Goal: Contribute content

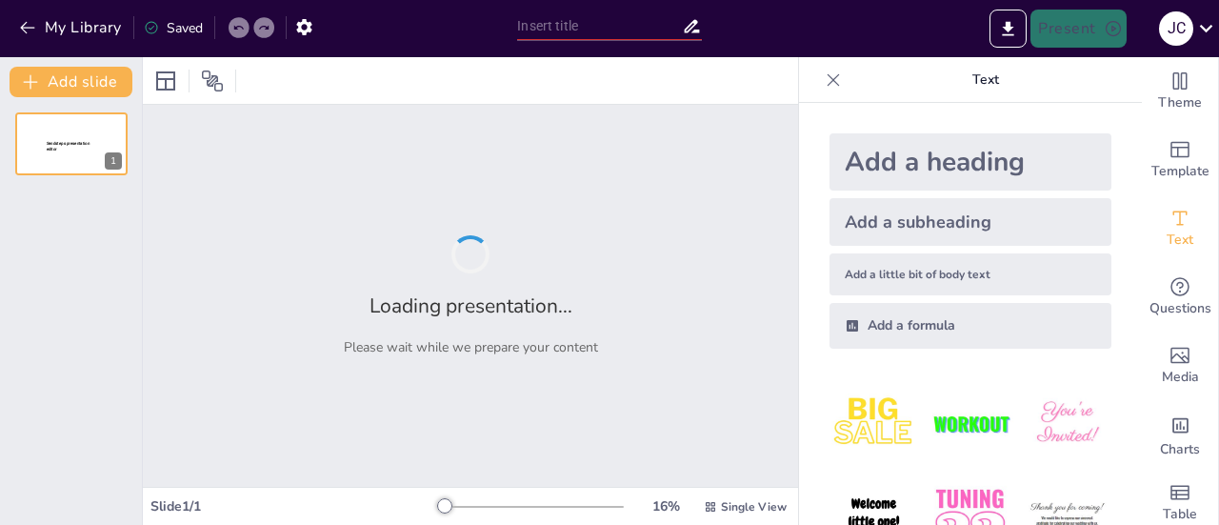
type input "Historia y Evolución de la Fábrica de [PERSON_NAME]"
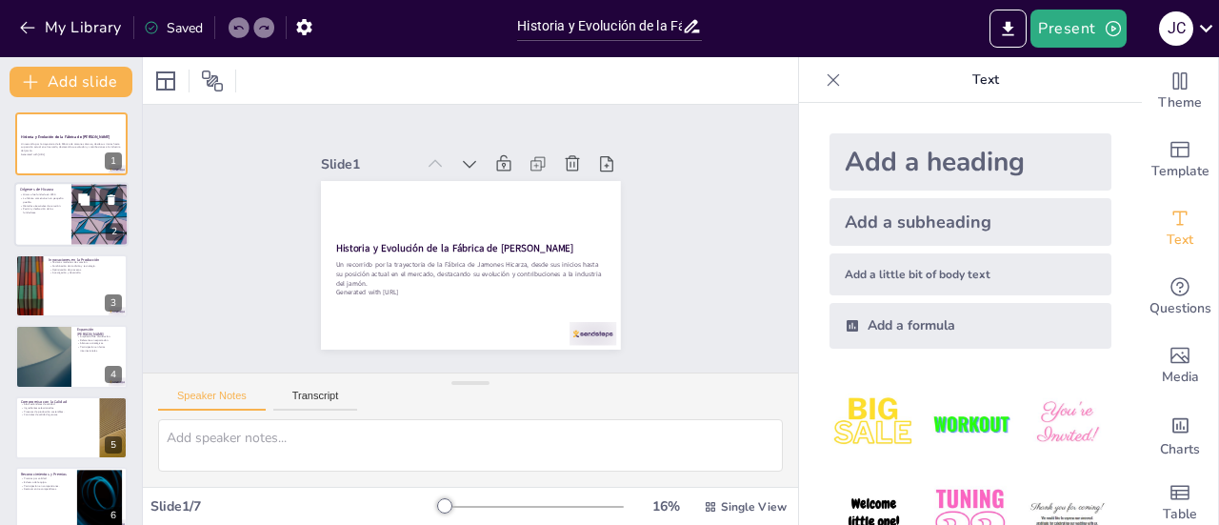
click at [51, 209] on p "Pasión y dedicación de los fundadores." at bounding box center [43, 211] width 46 height 7
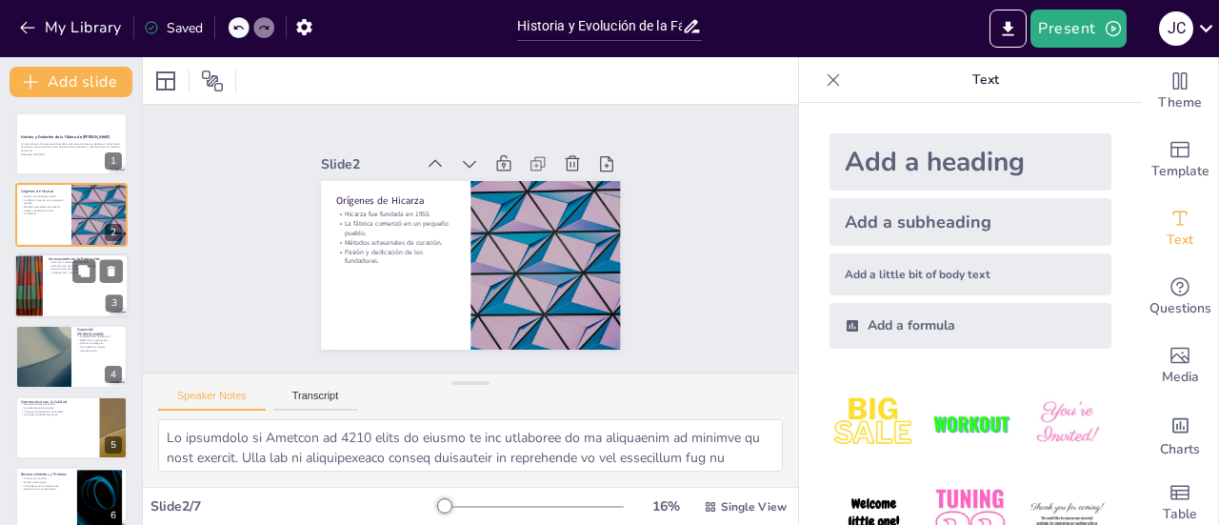
click at [56, 283] on div at bounding box center [71, 285] width 114 height 65
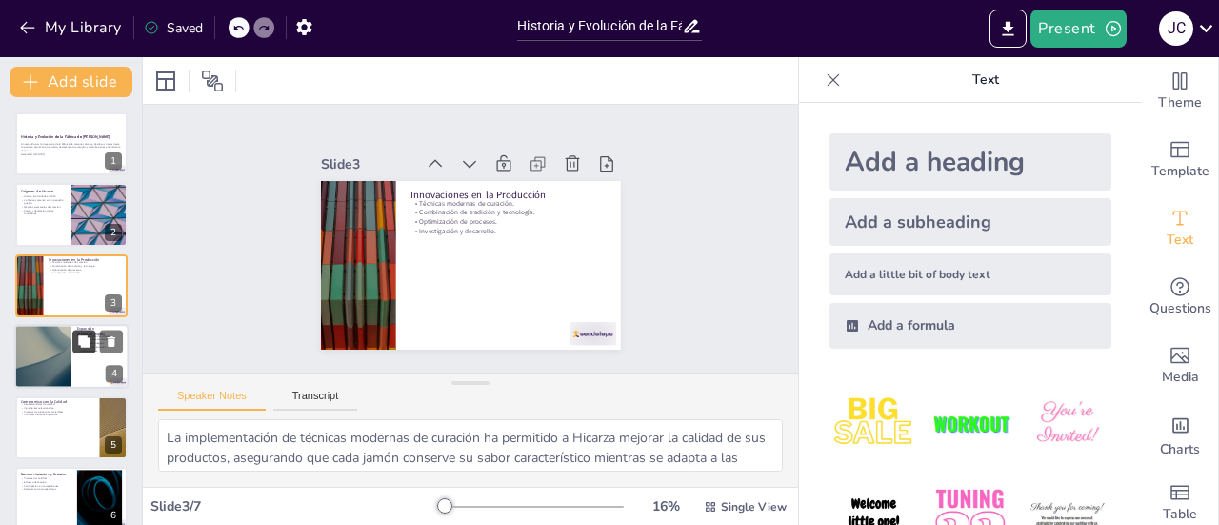
click at [81, 350] on button at bounding box center [83, 341] width 23 height 23
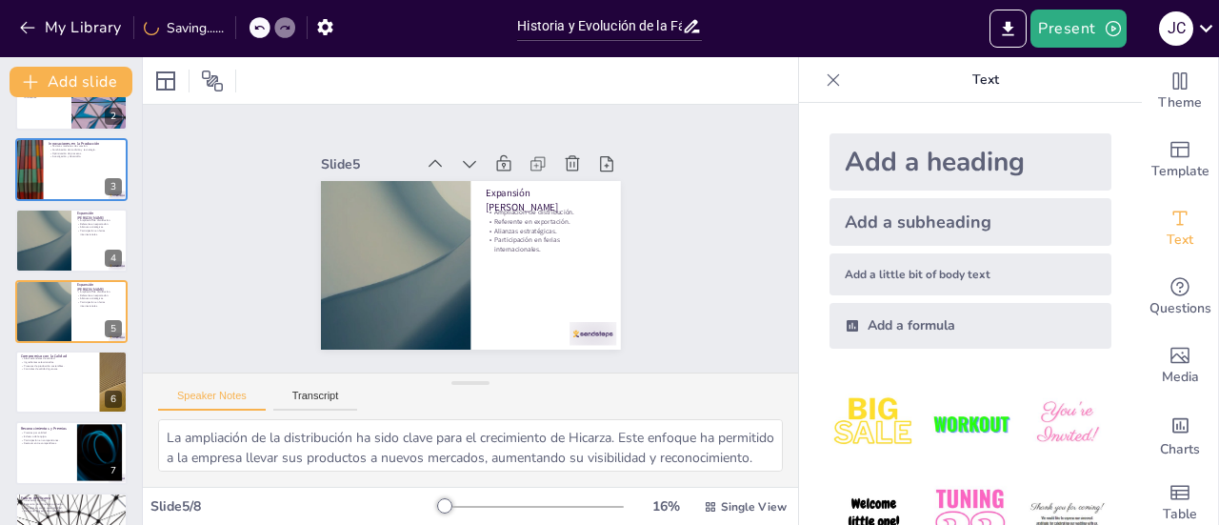
scroll to position [162, 0]
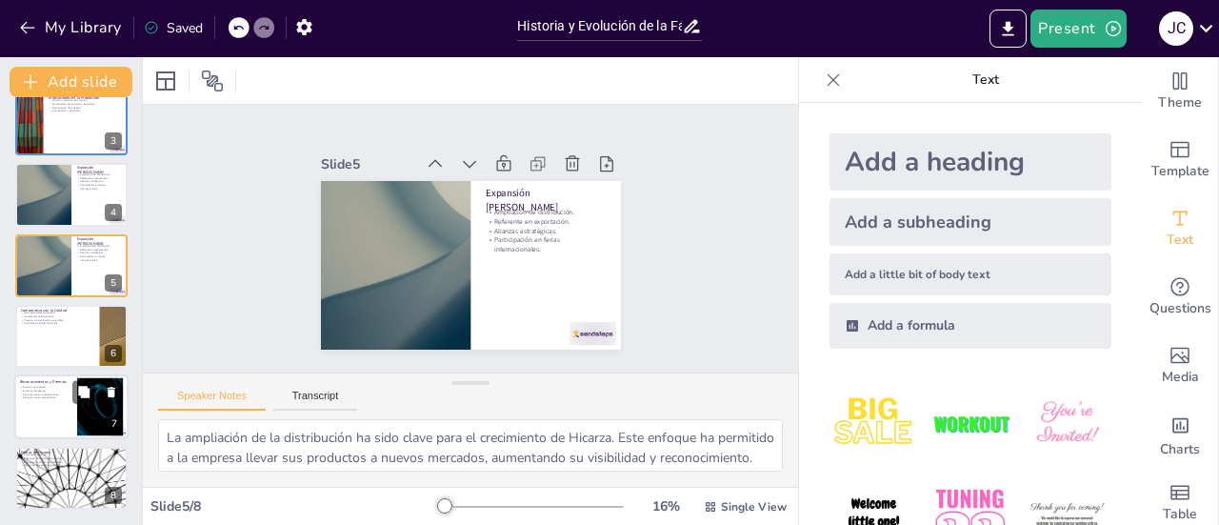
click at [53, 407] on div at bounding box center [71, 407] width 114 height 65
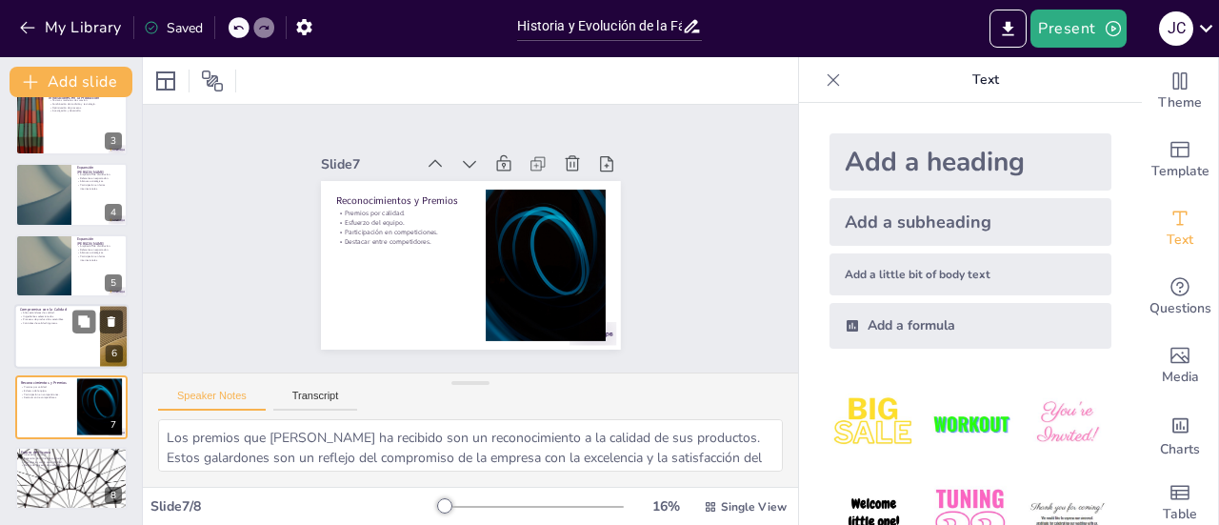
click at [59, 331] on div at bounding box center [71, 336] width 114 height 65
type textarea "El compromiso de Hicarza con altos estándares de calidad es fundamental para su…"
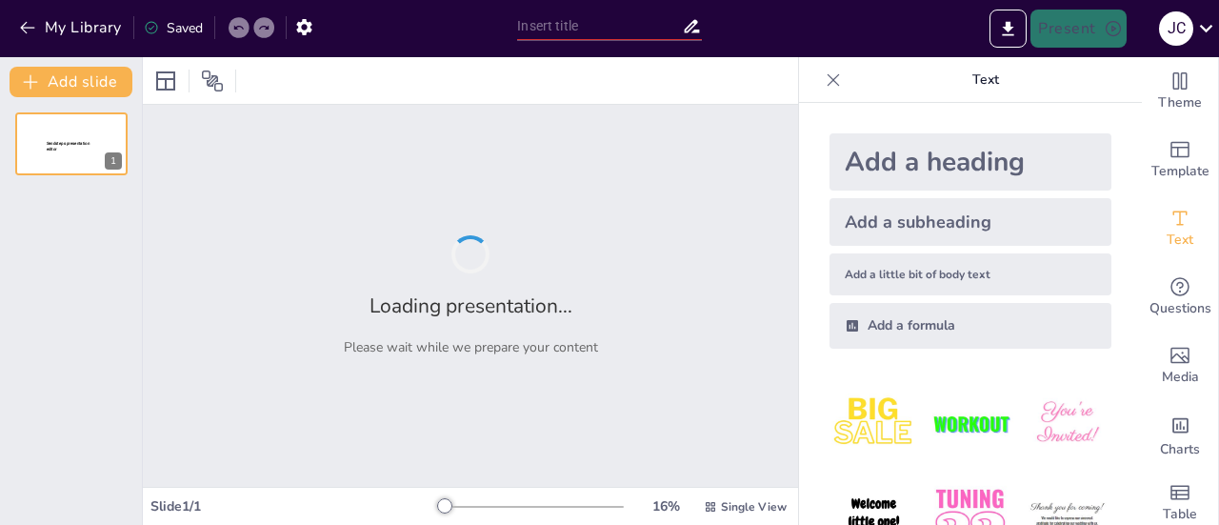
type input "New Sendsteps"
type input "Análisis de Productos y Servicios de Hicarsa"
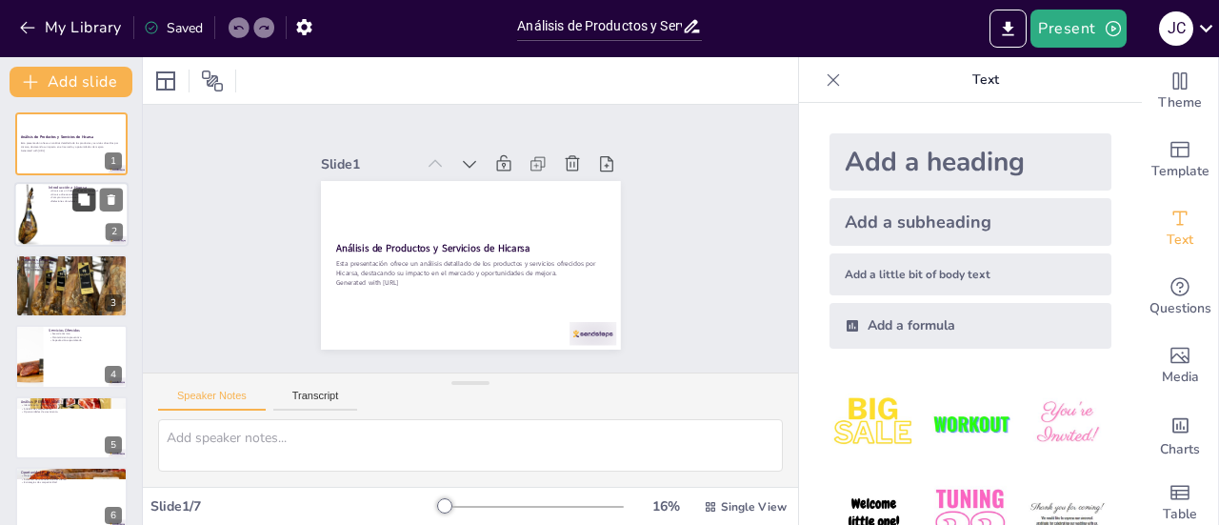
click at [77, 205] on icon at bounding box center [83, 199] width 13 height 13
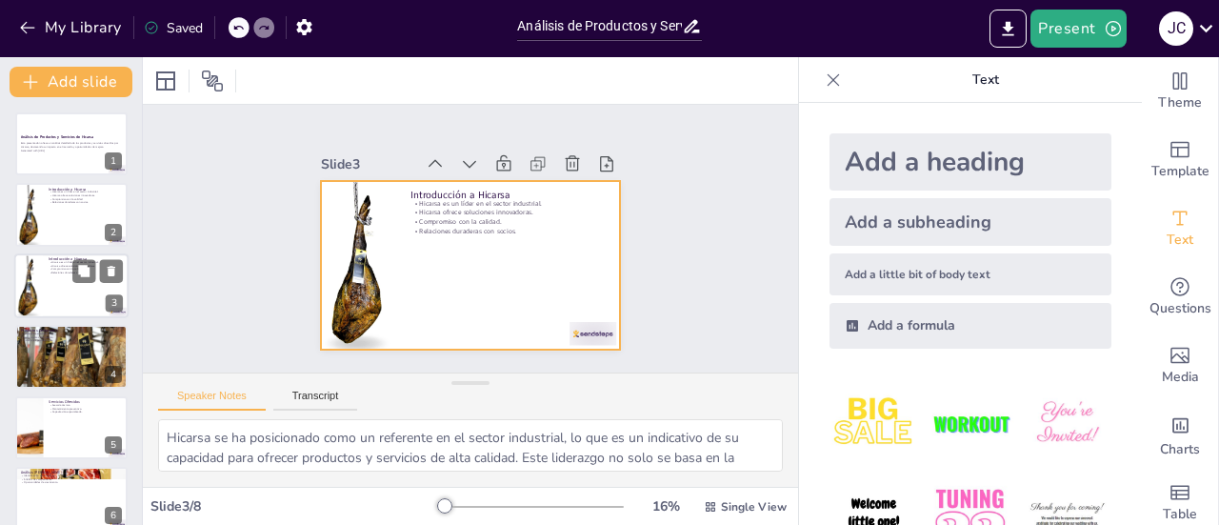
click at [73, 296] on div at bounding box center [71, 285] width 114 height 65
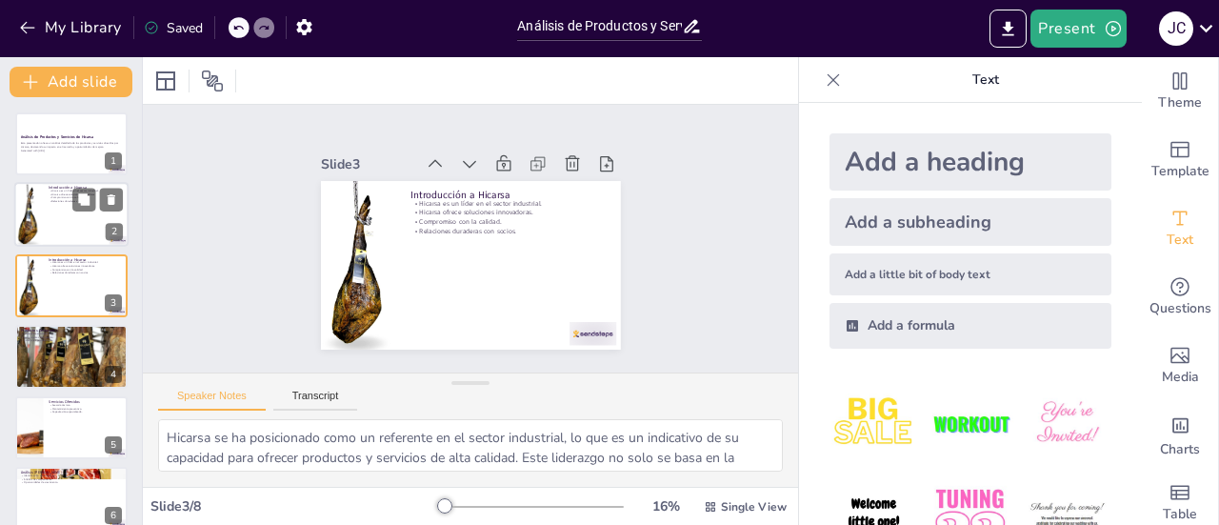
click at [71, 214] on div at bounding box center [71, 215] width 114 height 65
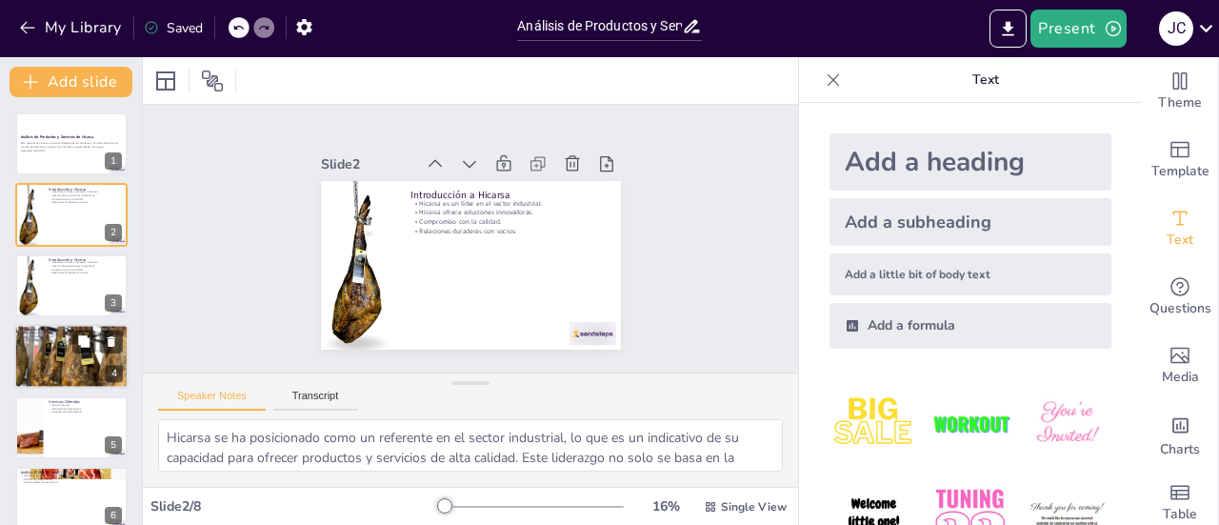
click at [57, 358] on div at bounding box center [71, 356] width 114 height 76
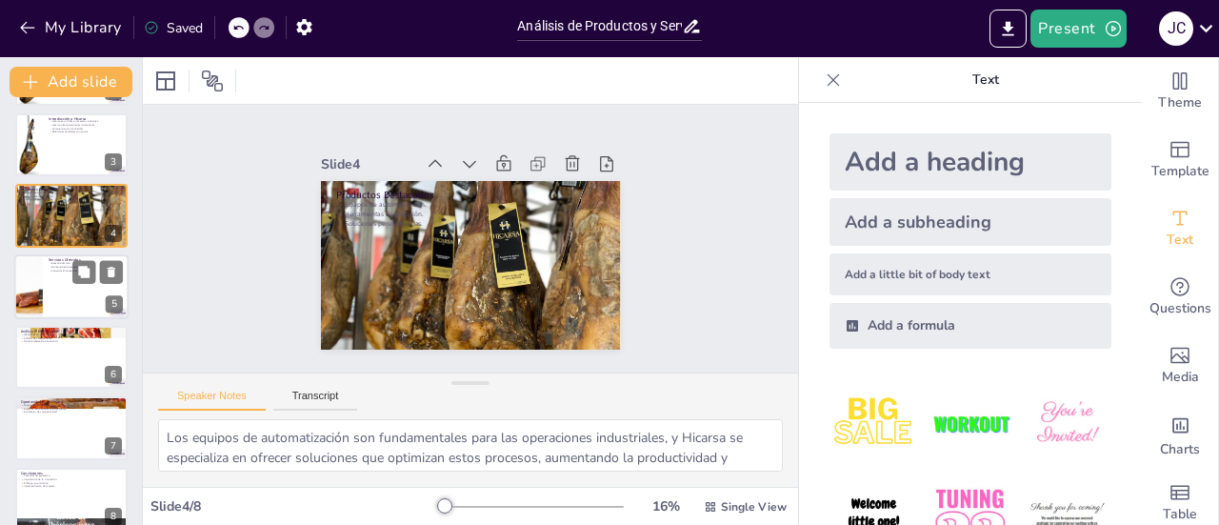
click at [69, 283] on div at bounding box center [71, 286] width 114 height 65
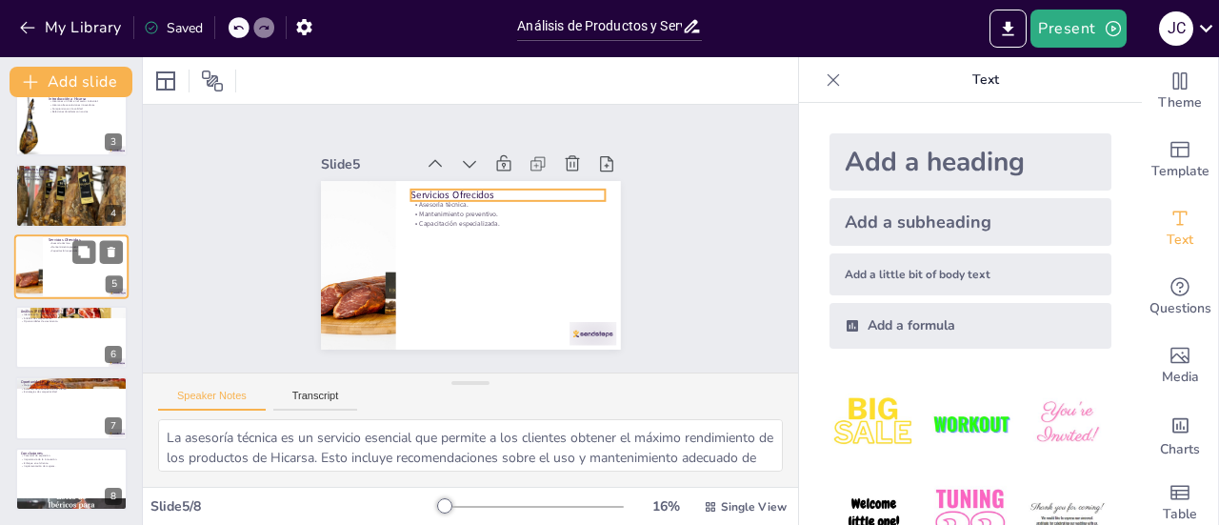
scroll to position [162, 0]
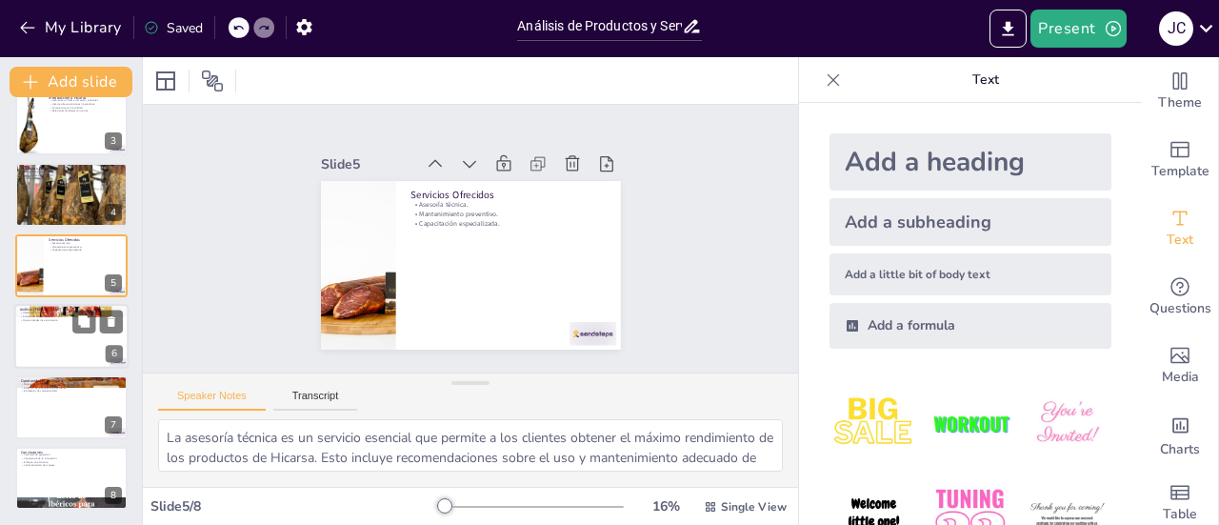
click at [51, 350] on div at bounding box center [71, 336] width 114 height 65
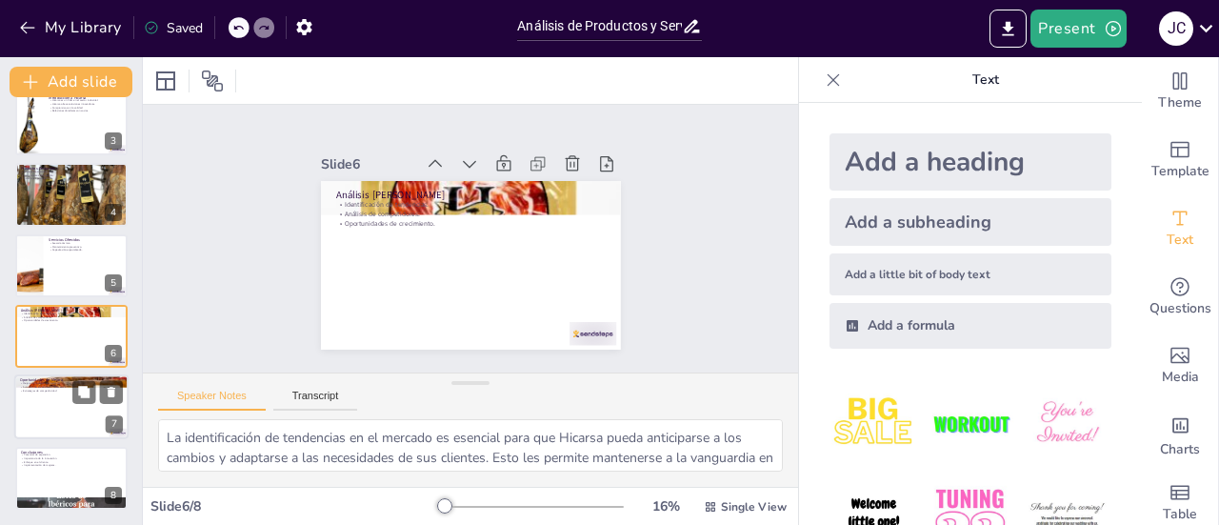
click at [70, 414] on div at bounding box center [71, 407] width 114 height 65
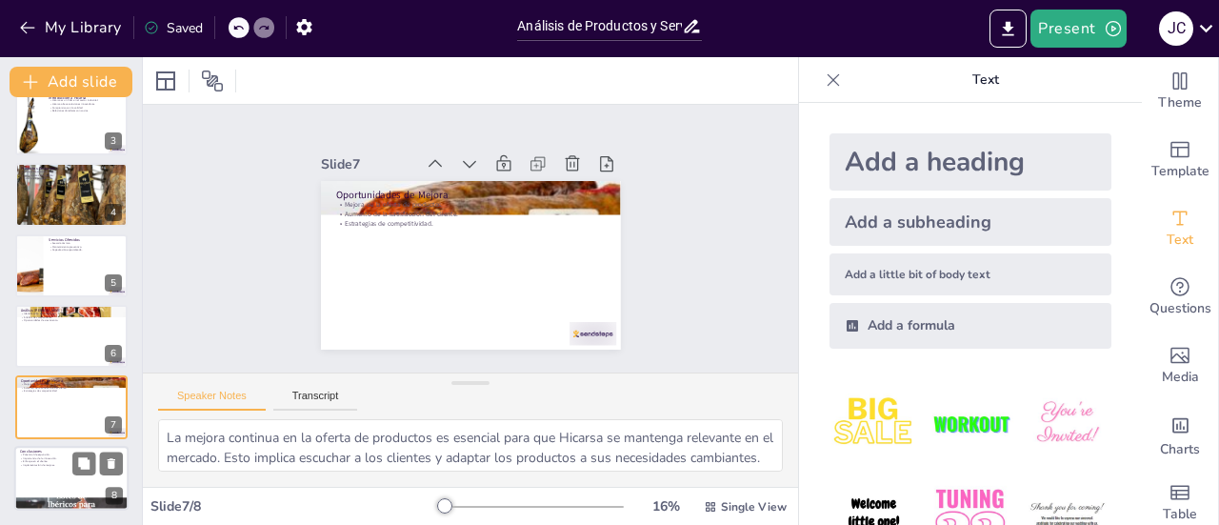
click at [51, 471] on div at bounding box center [71, 478] width 114 height 65
type textarea "El potencial de expansión de Hicarsa es notable, especialmente si se enfocan en…"
